Goal: Information Seeking & Learning: Learn about a topic

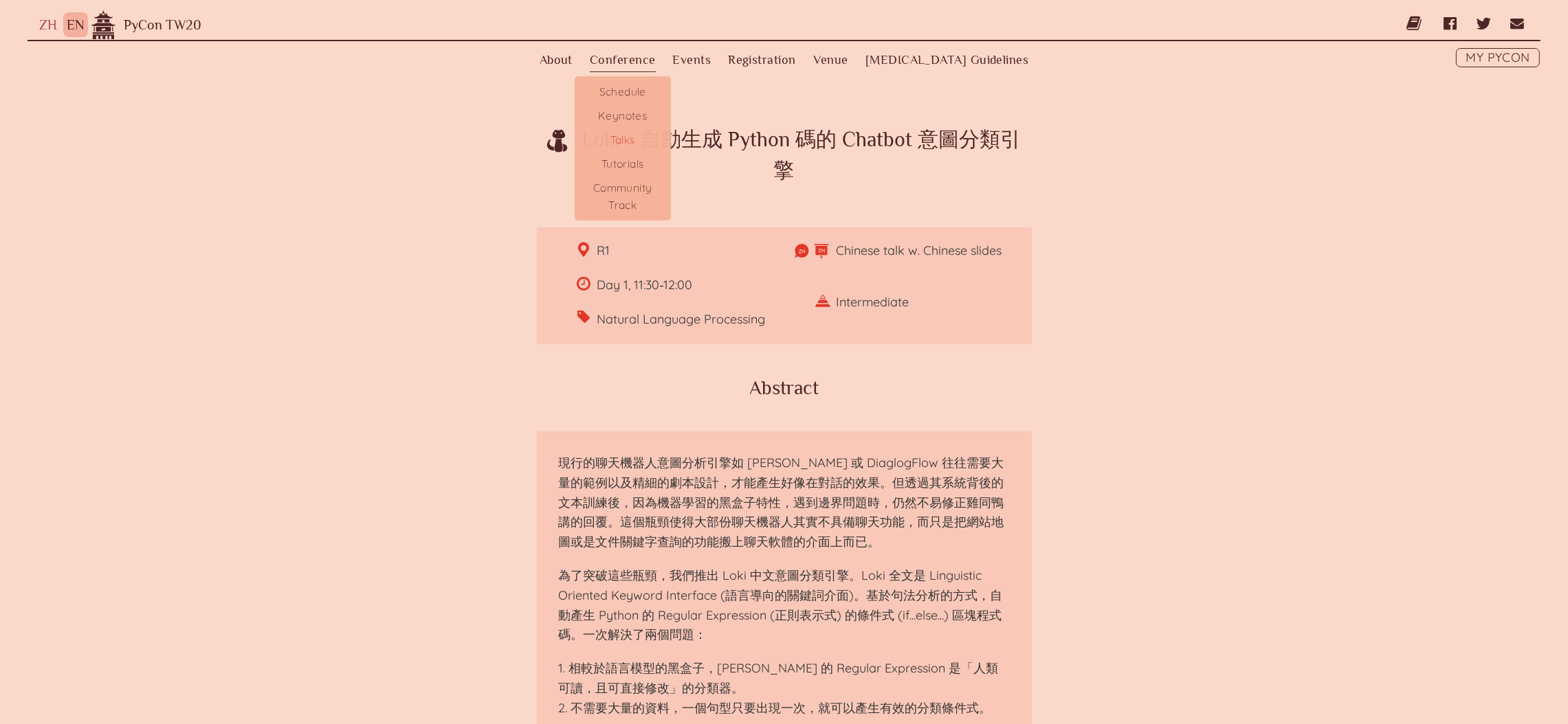
click at [648, 133] on link "Talks" at bounding box center [623, 139] width 96 height 24
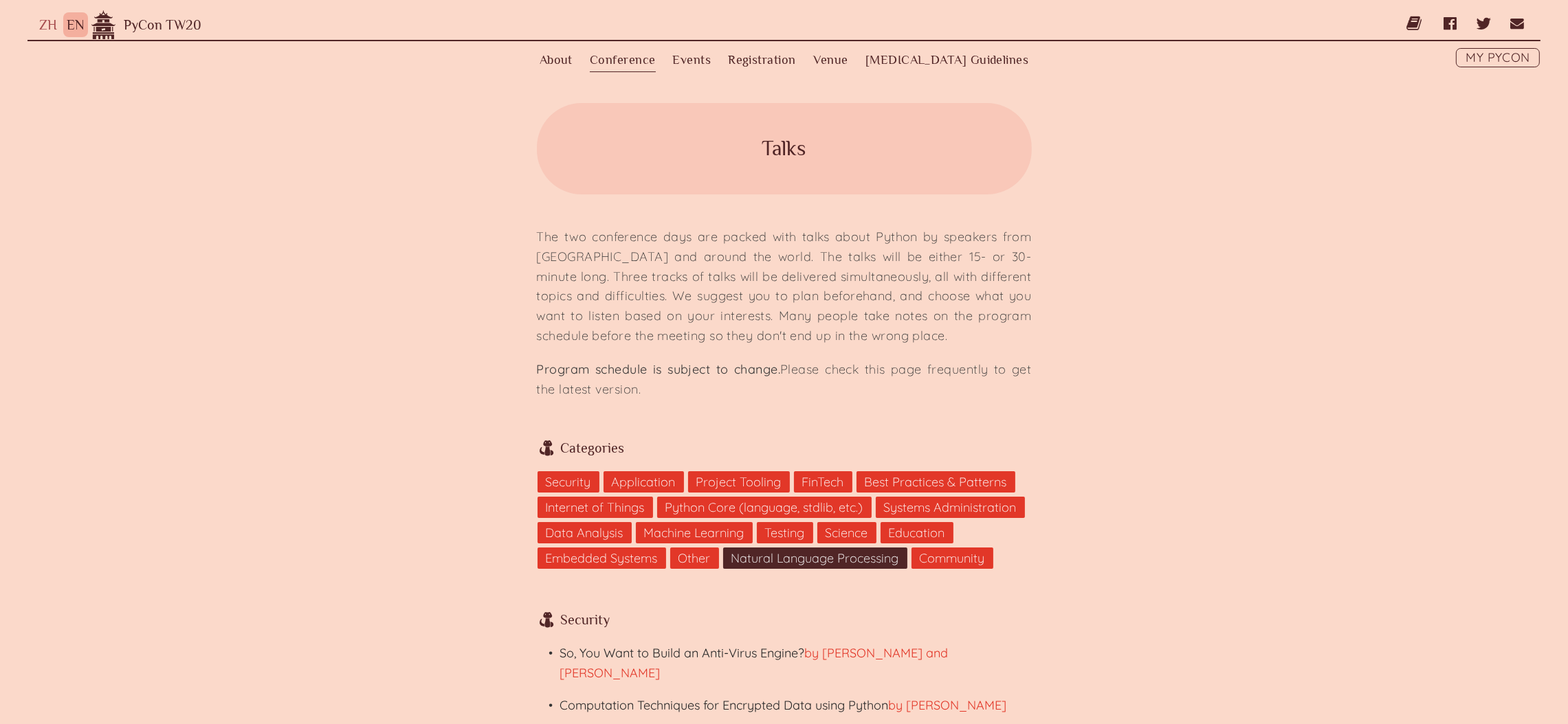
click at [892, 559] on link "Natural Language Processing" at bounding box center [815, 559] width 184 height 22
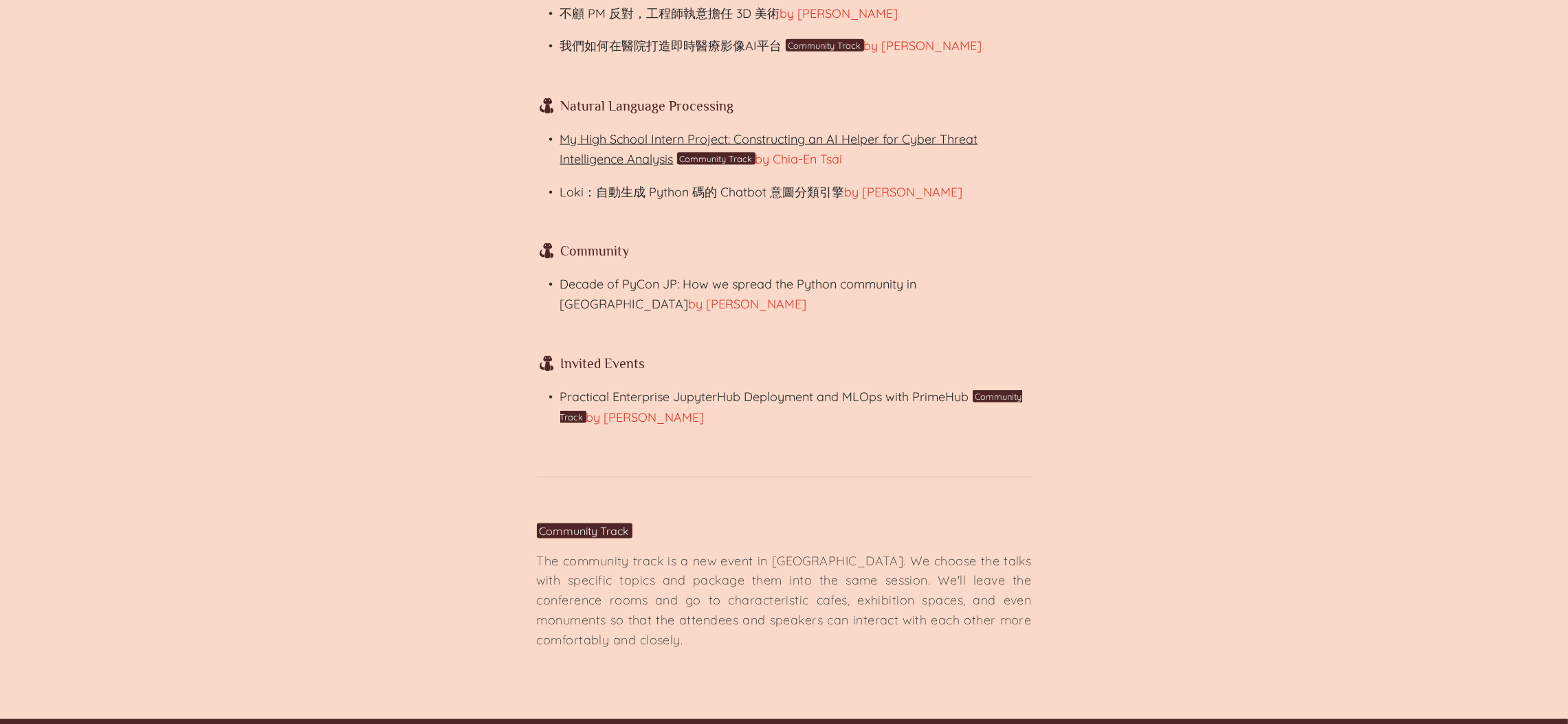
click at [701, 132] on link "My High School Intern Project: Constructing an AI Helper for Cyber Threat Intel…" at bounding box center [769, 150] width 418 height 36
